Goal: Check status: Check status

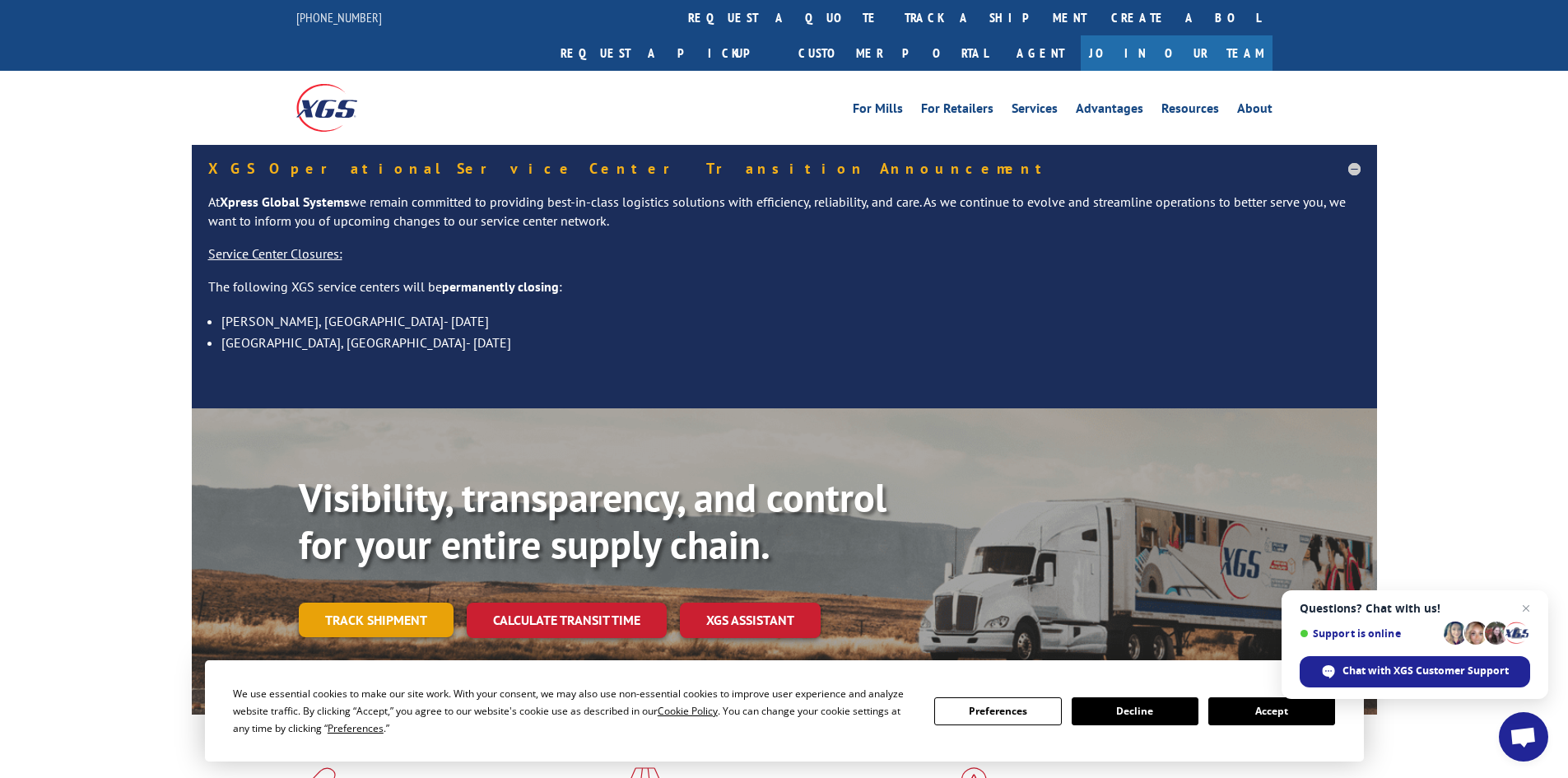
click at [420, 603] on link "Track shipment" at bounding box center [376, 619] width 154 height 34
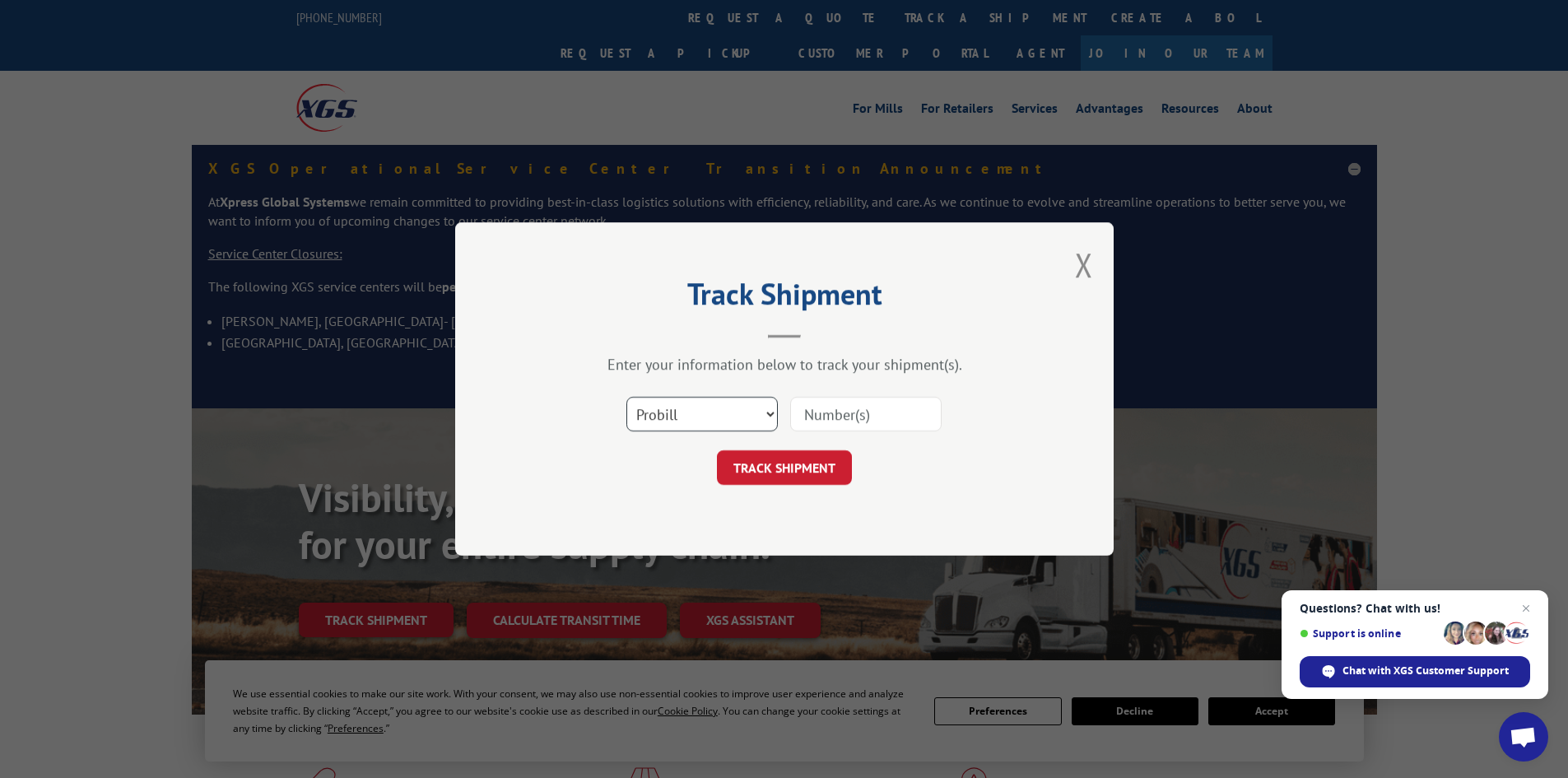
click at [728, 408] on select "Select category... Probill BOL PO" at bounding box center [702, 414] width 152 height 34
select select "po"
click at [627, 397] on select "Select category... Probill BOL PO" at bounding box center [702, 414] width 152 height 34
click at [819, 420] on input at bounding box center [866, 414] width 152 height 34
paste input "37537821"
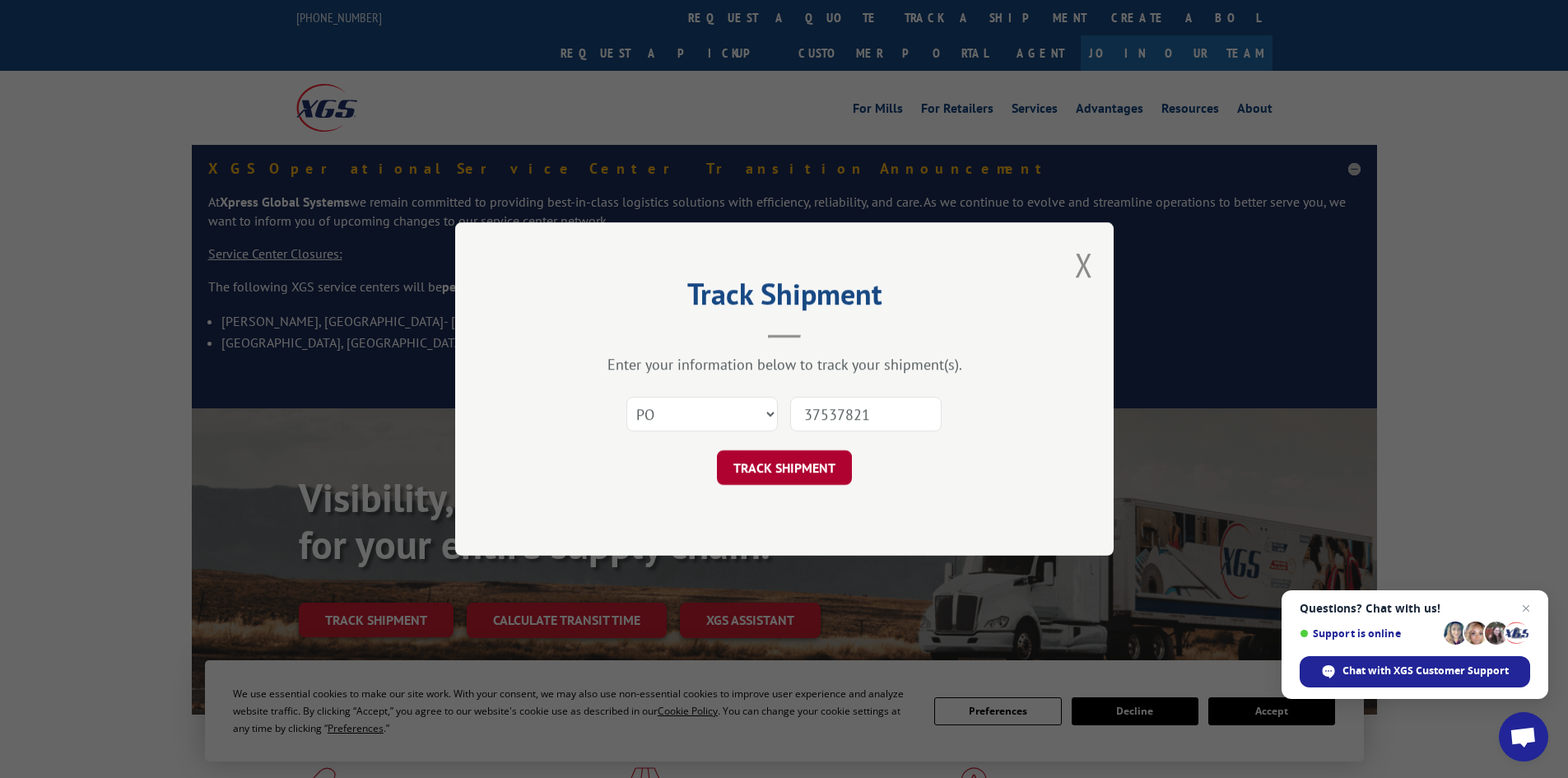
type input "37537821"
click at [846, 459] on button "TRACK SHIPMENT" at bounding box center [784, 467] width 135 height 34
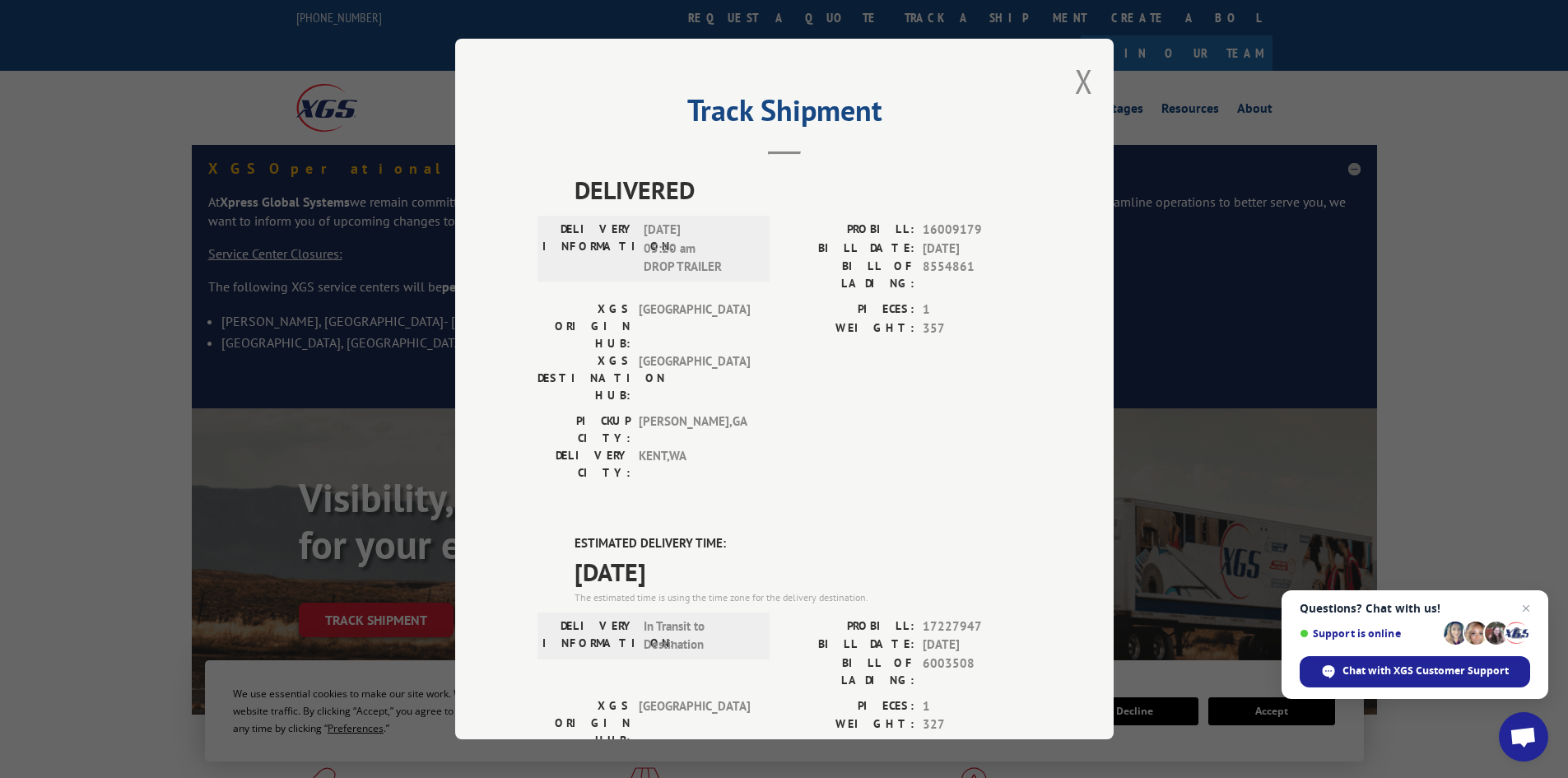
scroll to position [310, 0]
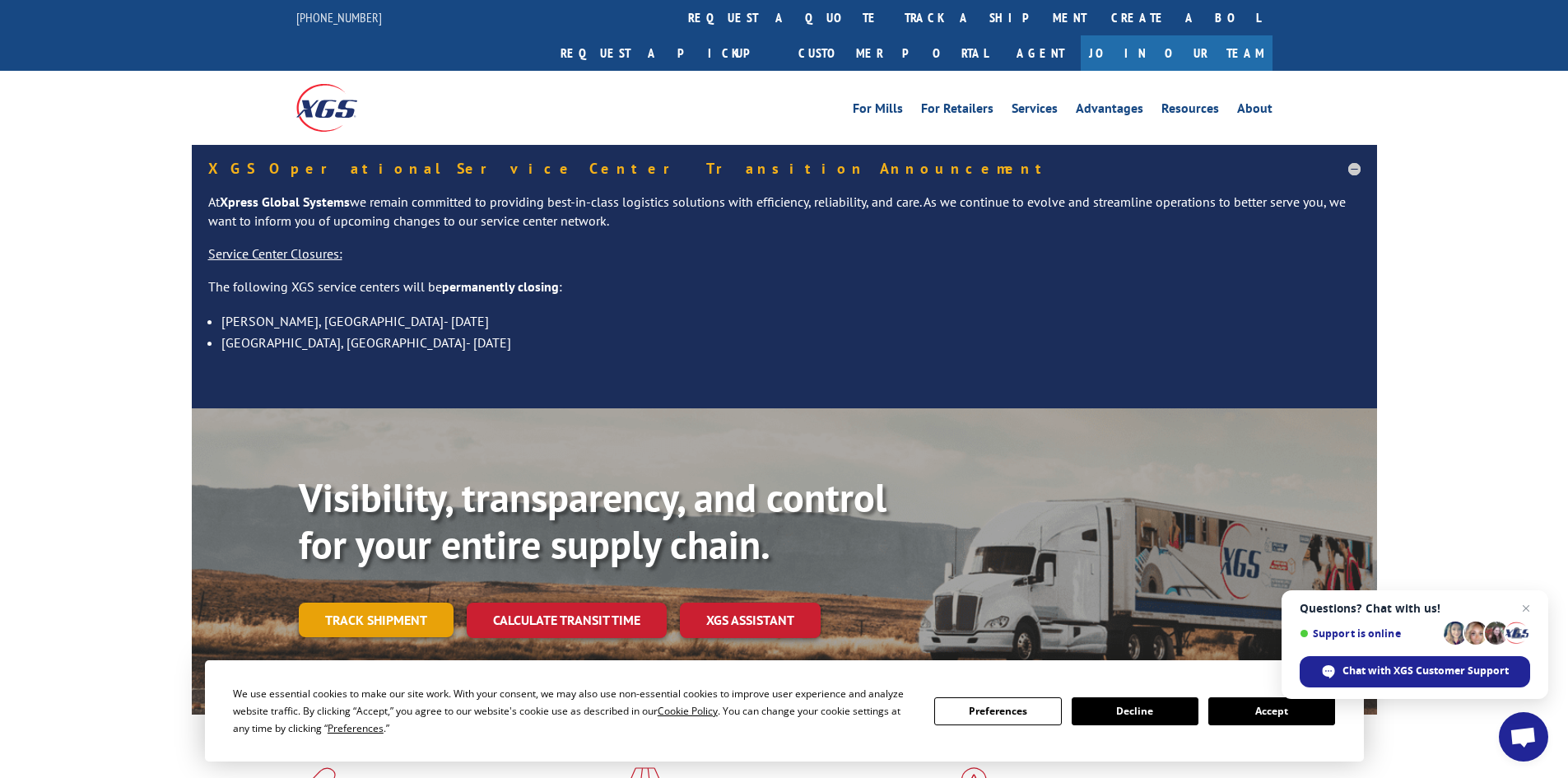
click at [410, 603] on link "Track shipment" at bounding box center [376, 619] width 154 height 34
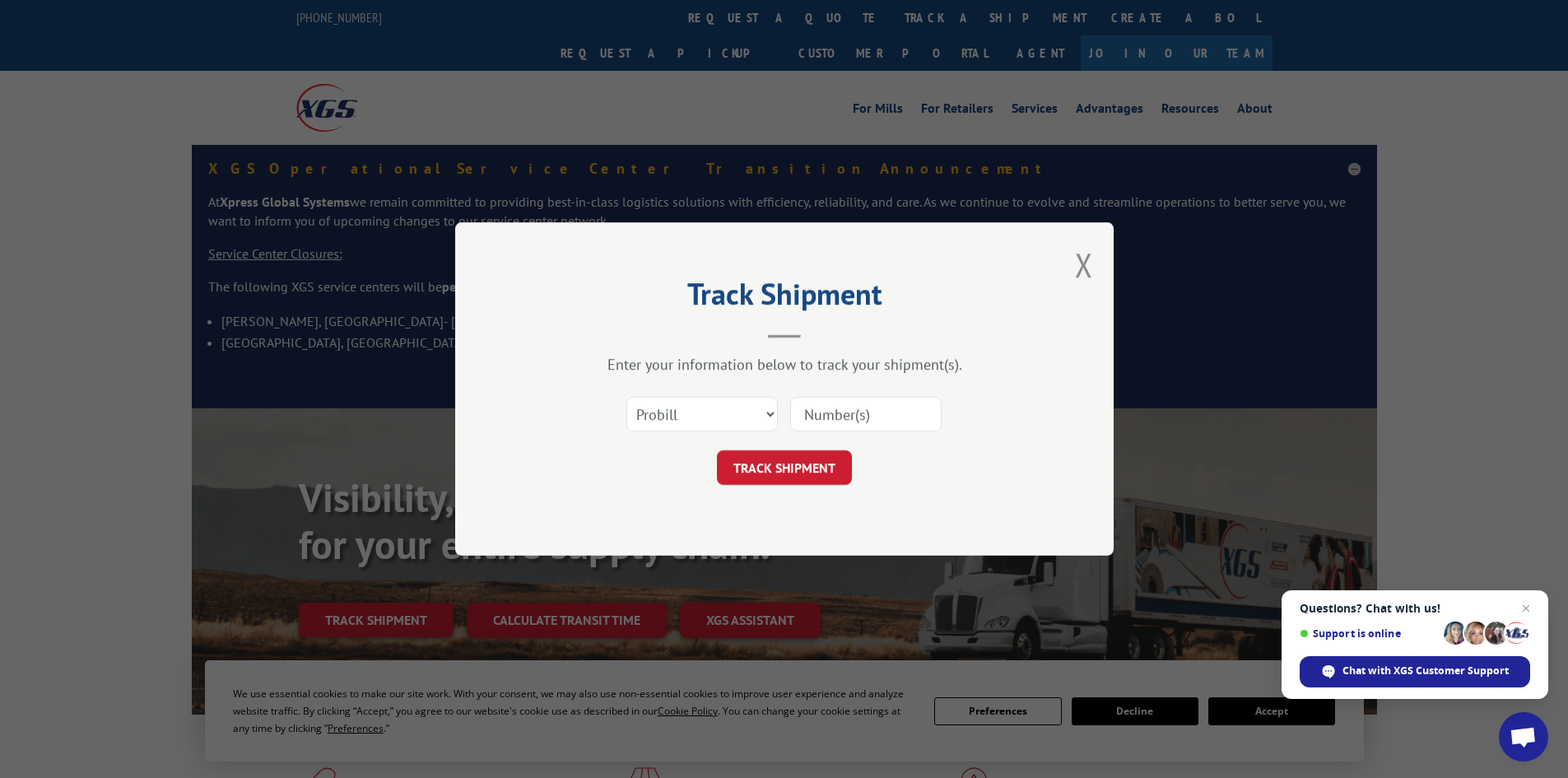
click at [829, 419] on input at bounding box center [866, 414] width 152 height 34
paste input "37537870"
type input "37537870"
click at [824, 452] on button "TRACK SHIPMENT" at bounding box center [784, 467] width 135 height 34
